Goal: Ask a question

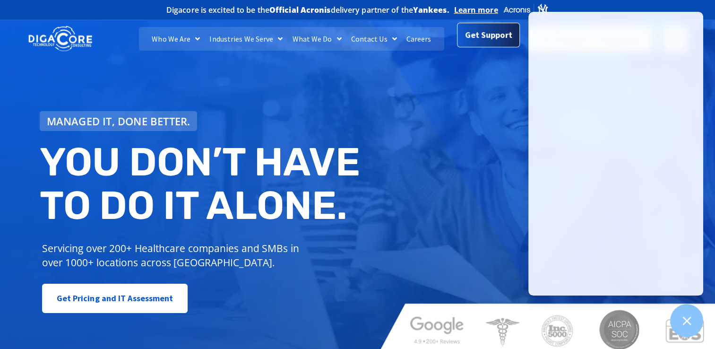
click at [494, 36] on span "Get Support" at bounding box center [488, 35] width 47 height 19
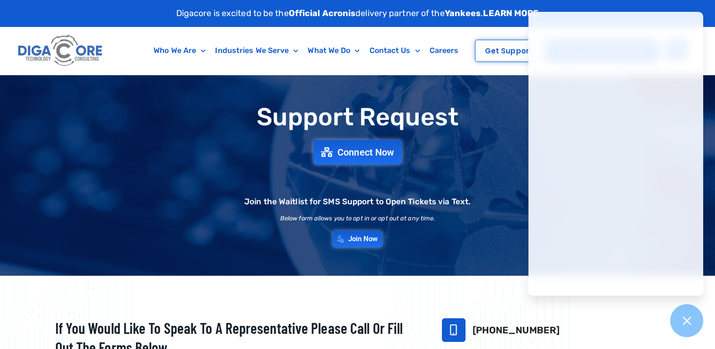
click at [508, 137] on div "Support Request Connect Now Join the Waitlist for SMS Support to Open Tickets v…" at bounding box center [358, 175] width 662 height 153
click at [511, 49] on span "Get Support" at bounding box center [508, 50] width 47 height 7
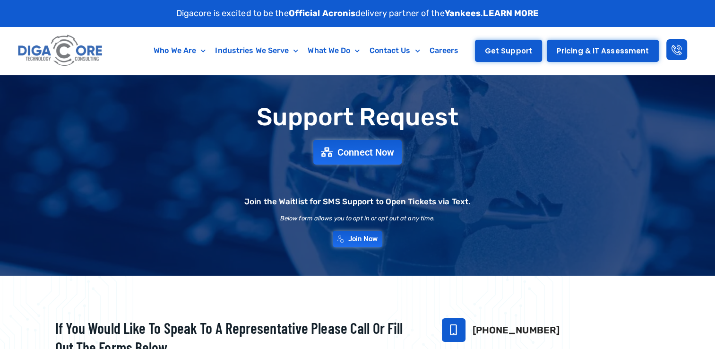
click at [511, 49] on span "Get Support" at bounding box center [508, 50] width 47 height 7
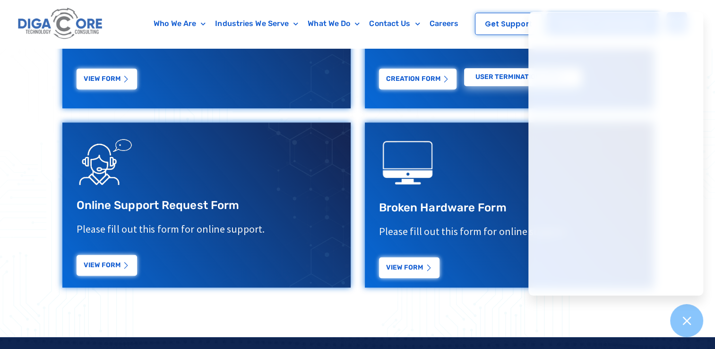
scroll to position [482, 0]
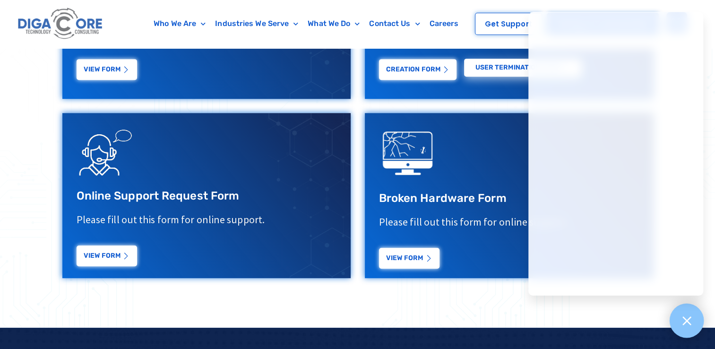
click at [685, 320] on icon at bounding box center [687, 320] width 9 height 9
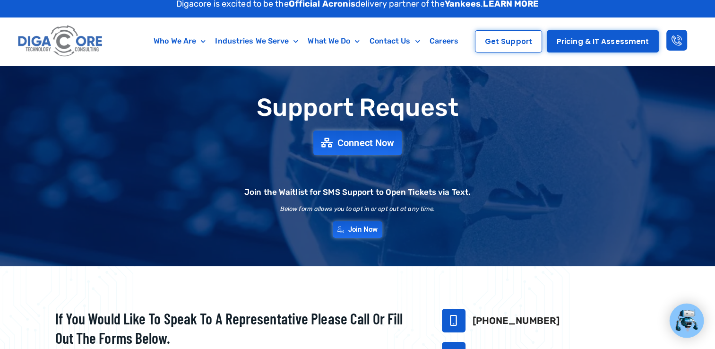
scroll to position [0, 0]
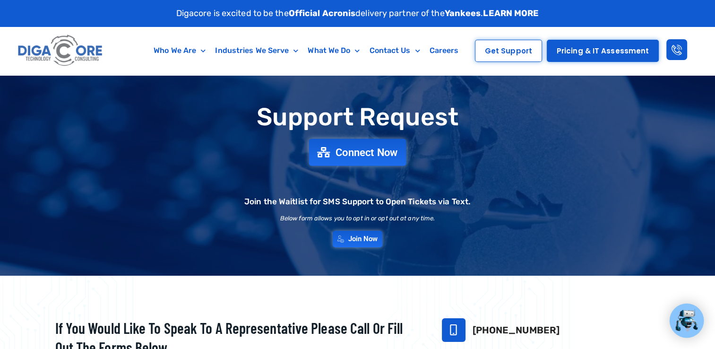
click at [353, 152] on span "Connect Now" at bounding box center [367, 152] width 62 height 10
